Goal: Information Seeking & Learning: Learn about a topic

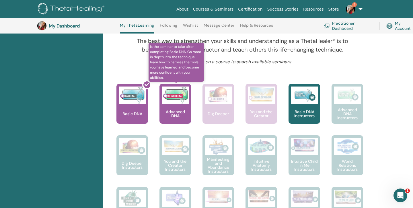
click at [177, 106] on div "Advanced DNA" at bounding box center [176, 104] width 32 height 40
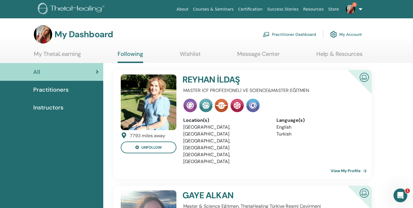
click at [345, 165] on link "View My Profile" at bounding box center [350, 170] width 38 height 11
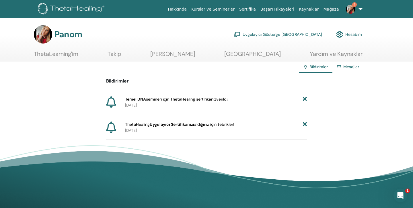
click at [351, 32] on link "Hesabım" at bounding box center [349, 34] width 26 height 13
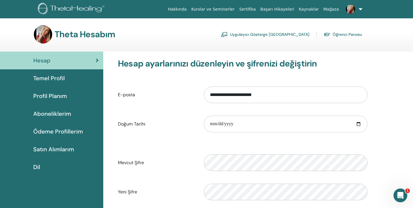
click at [360, 9] on link at bounding box center [354, 9] width 24 height 18
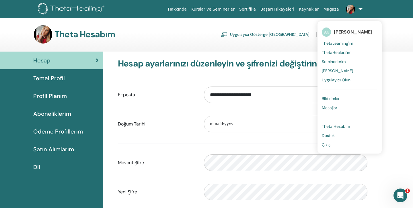
click at [221, 10] on link "Kurslar ve Seminerler" at bounding box center [213, 9] width 48 height 11
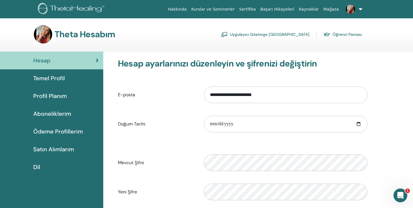
click at [347, 34] on link "Öğrenci Panosu" at bounding box center [343, 34] width 38 height 9
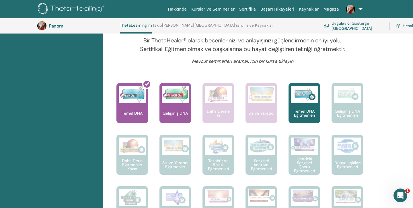
scroll to position [202, 0]
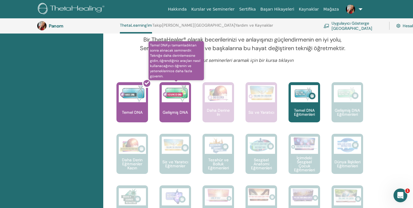
click at [167, 96] on img at bounding box center [175, 93] width 27 height 17
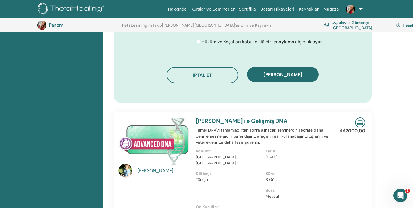
scroll to position [318, 0]
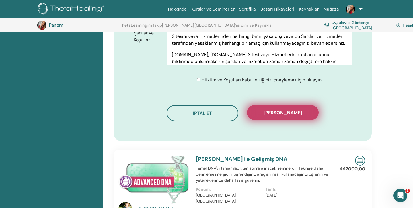
click at [286, 114] on span "[PERSON_NAME]" at bounding box center [283, 113] width 38 height 6
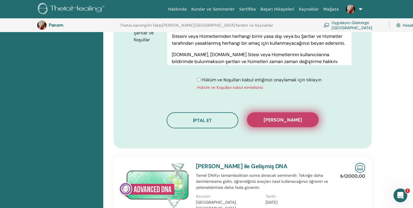
click at [285, 123] on span "[PERSON_NAME]" at bounding box center [283, 120] width 38 height 6
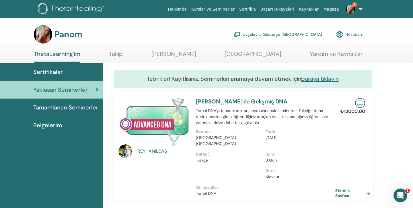
click at [56, 71] on span "Sertifikalar" at bounding box center [48, 72] width 30 height 9
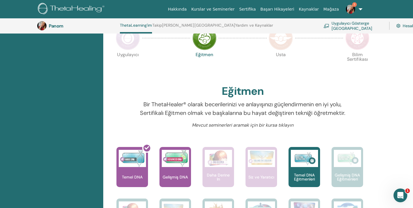
scroll to position [148, 0]
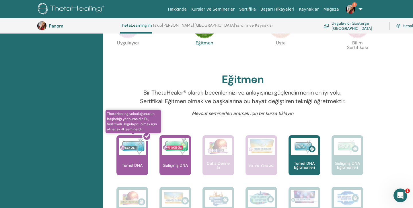
click at [138, 158] on div at bounding box center [136, 158] width 32 height 52
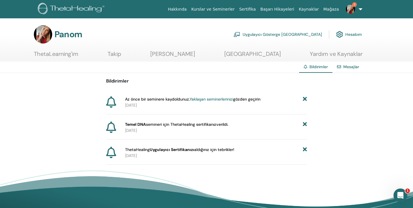
click at [109, 129] on icon at bounding box center [111, 127] width 10 height 11
click at [301, 34] on link "Uygulayıcı Gösterge [GEOGRAPHIC_DATA]" at bounding box center [278, 34] width 89 height 13
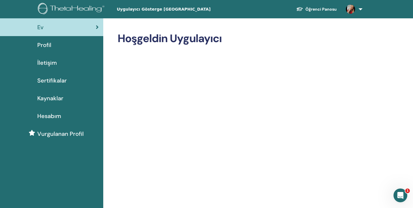
click at [359, 8] on link at bounding box center [354, 9] width 24 height 18
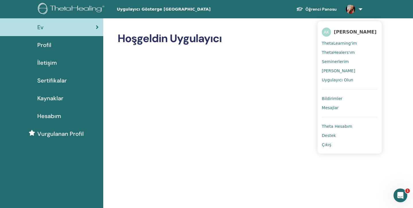
click at [339, 44] on span "ThetaLearning'im" at bounding box center [339, 43] width 35 height 5
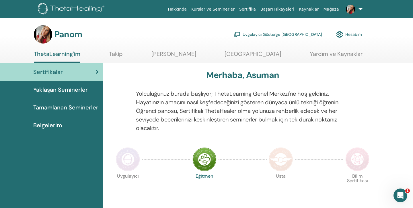
click at [127, 164] on img at bounding box center [128, 160] width 24 height 24
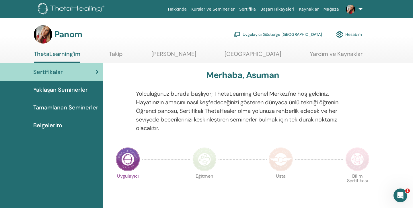
click at [56, 126] on span "Belgelerim" at bounding box center [47, 125] width 29 height 9
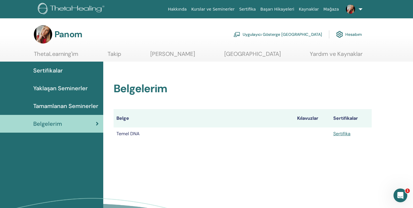
click at [344, 133] on link "Sertifika" at bounding box center [342, 134] width 17 height 6
click at [77, 108] on span "Tamamlanan Seminerler" at bounding box center [65, 106] width 65 height 9
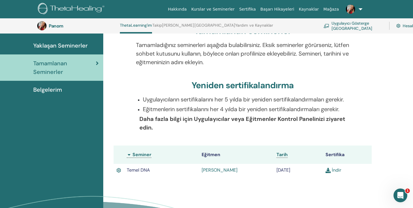
scroll to position [60, 0]
click at [333, 170] on link "İndir" at bounding box center [334, 170] width 16 height 6
click at [70, 45] on span "Yaklaşan Seminerler" at bounding box center [60, 45] width 55 height 9
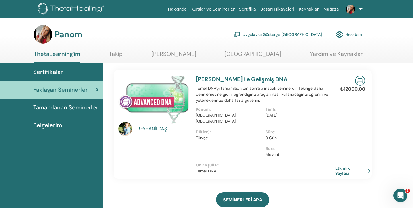
click at [185, 54] on link "[PERSON_NAME]" at bounding box center [174, 56] width 45 height 11
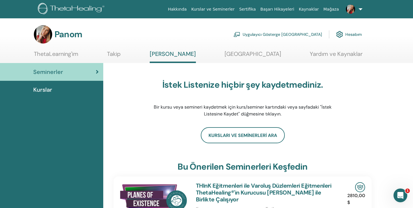
click at [64, 54] on link "ThetaLearning'im" at bounding box center [56, 56] width 44 height 11
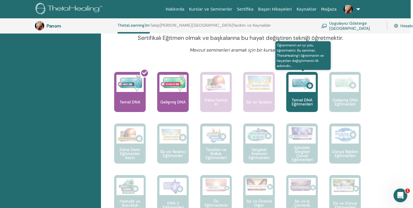
scroll to position [211, 2]
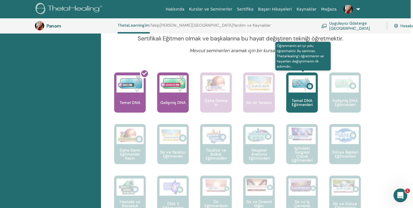
click at [304, 89] on img at bounding box center [302, 84] width 27 height 17
